Goal: Complete application form

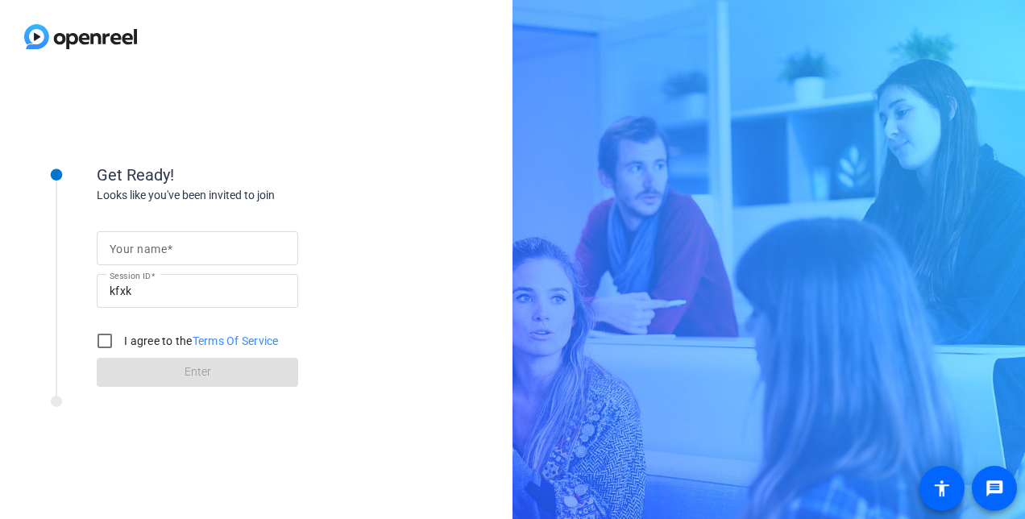
click at [212, 240] on input "Your name" at bounding box center [198, 248] width 176 height 19
type input "[PERSON_NAME]"
click at [98, 342] on input "I agree to the Terms Of Service" at bounding box center [105, 341] width 32 height 32
checkbox input "true"
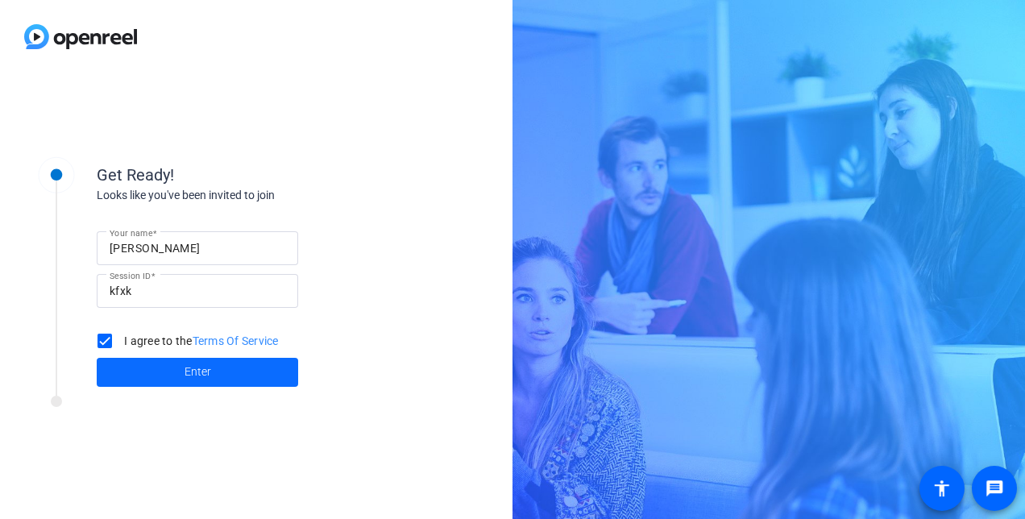
click at [165, 364] on span at bounding box center [198, 372] width 202 height 39
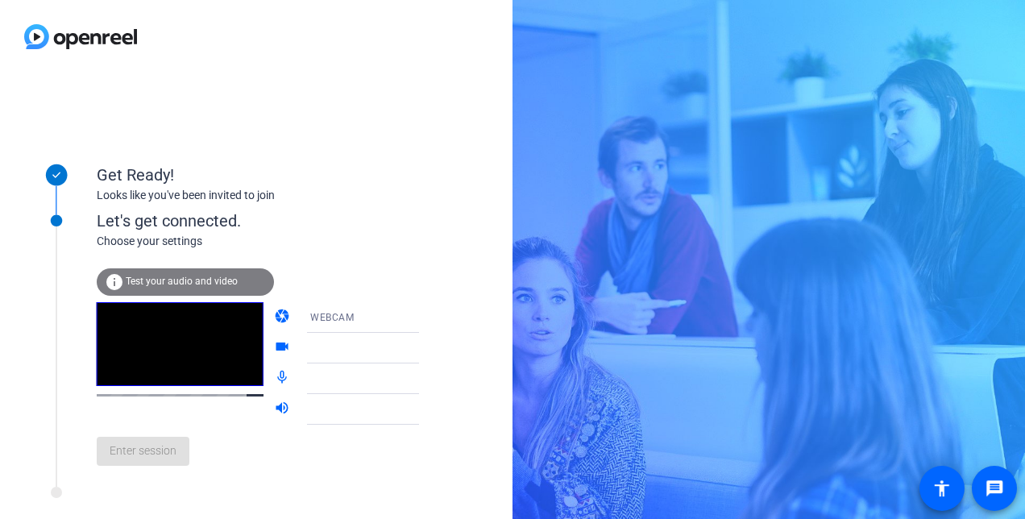
click at [431, 377] on icon at bounding box center [435, 379] width 8 height 4
click at [426, 374] on icon at bounding box center [435, 378] width 19 height 19
click at [431, 379] on icon at bounding box center [435, 379] width 8 height 4
click at [406, 332] on div "WEBCAM" at bounding box center [374, 317] width 154 height 31
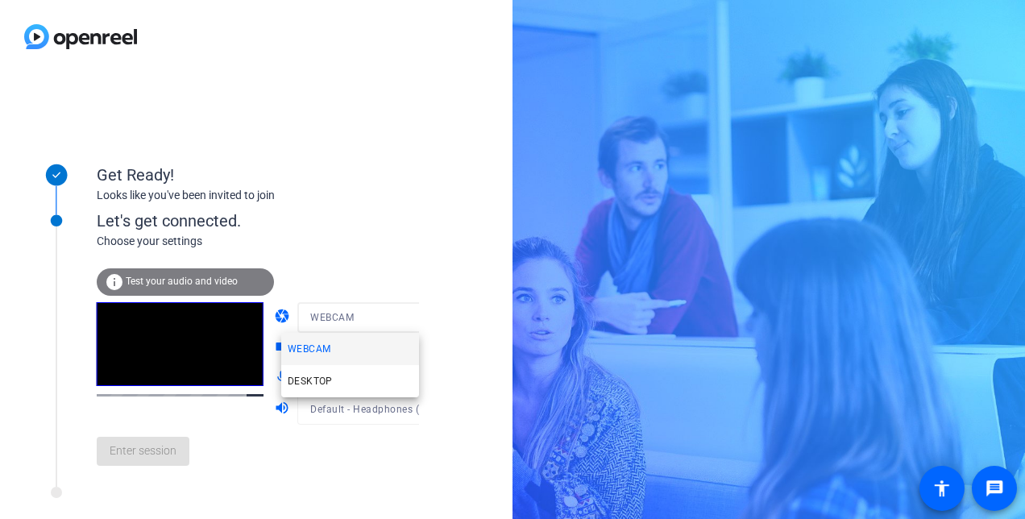
click at [434, 202] on div at bounding box center [512, 259] width 1025 height 519
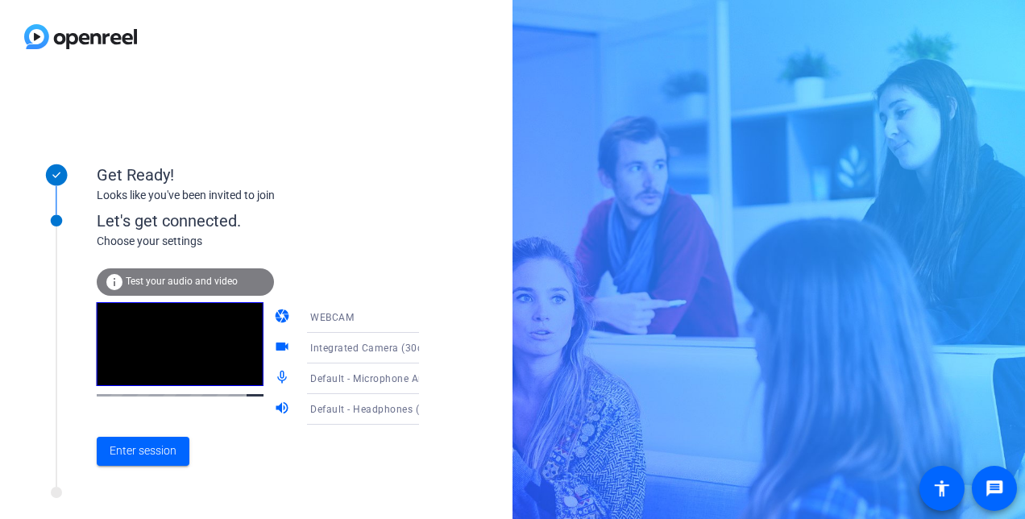
click at [426, 377] on icon at bounding box center [435, 378] width 19 height 19
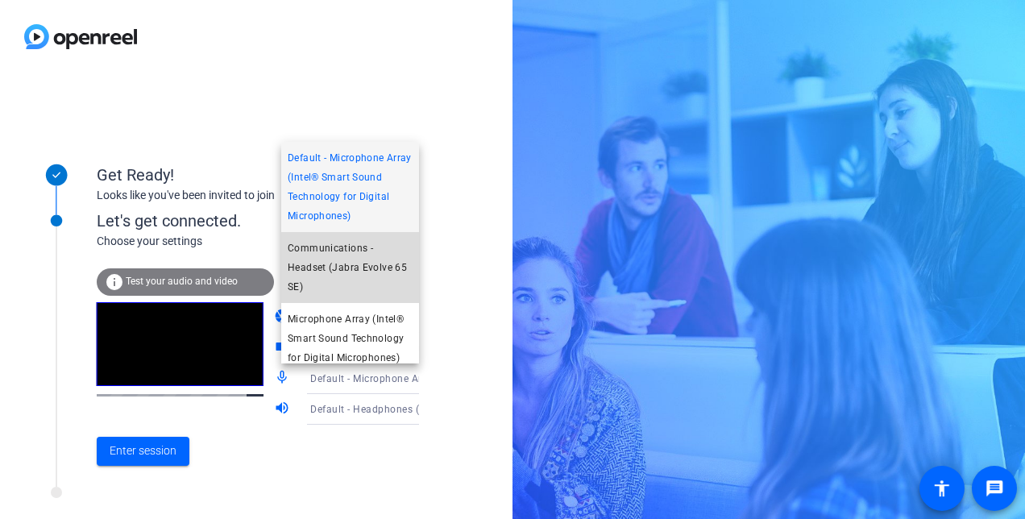
click at [375, 283] on span "Communications - Headset (Jabra Evolve 65 SE)" at bounding box center [350, 268] width 125 height 58
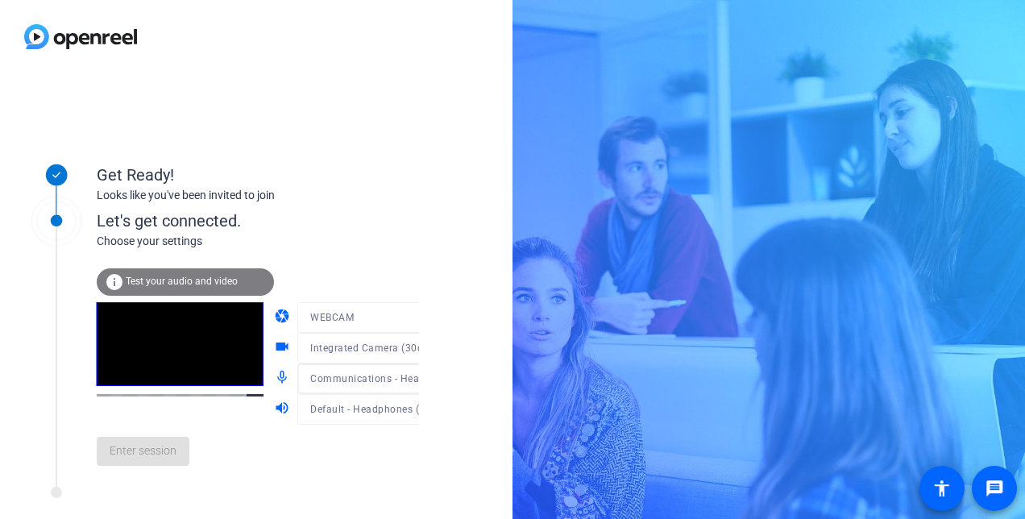
click at [400, 403] on div at bounding box center [374, 403] width 154 height 18
click at [426, 351] on icon at bounding box center [435, 348] width 19 height 19
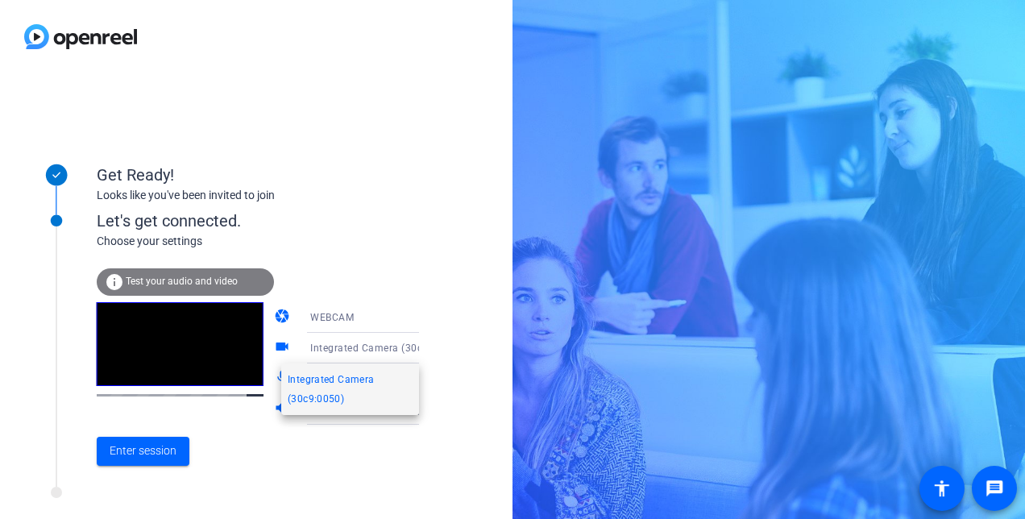
click at [381, 255] on div at bounding box center [512, 259] width 1025 height 519
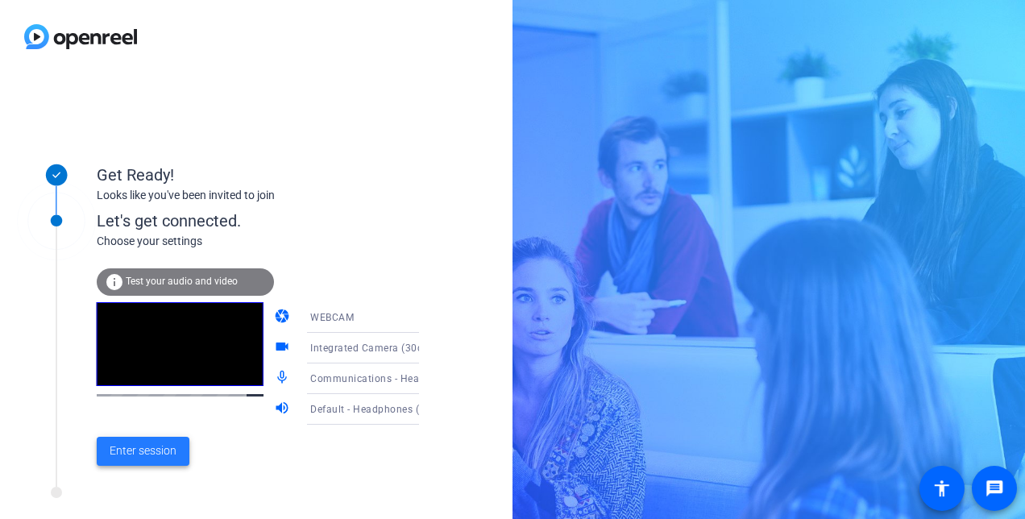
click at [156, 435] on span at bounding box center [143, 451] width 93 height 39
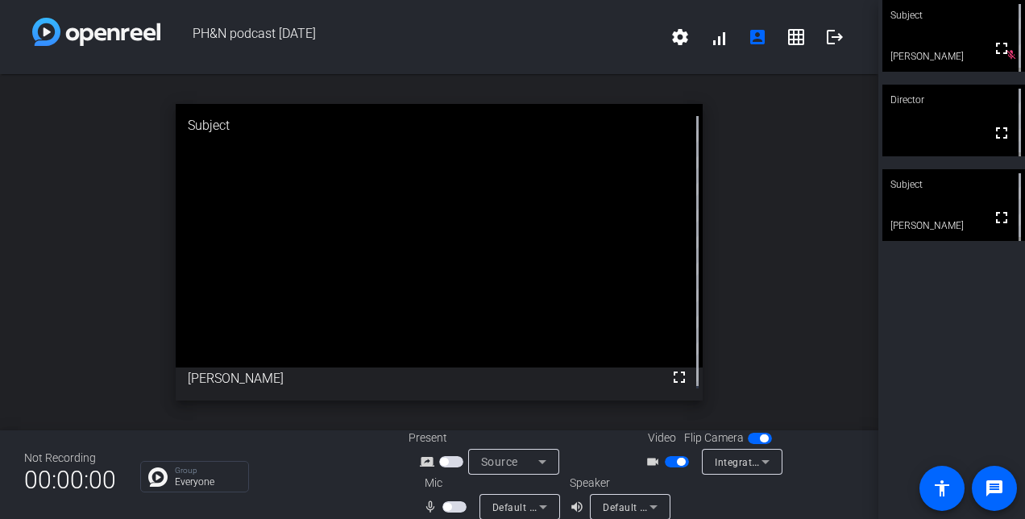
click at [447, 505] on span "button" at bounding box center [447, 507] width 8 height 8
click at [447, 505] on span "button" at bounding box center [455, 506] width 24 height 11
click at [677, 461] on span "button" at bounding box center [681, 462] width 8 height 8
